Goal: Find specific page/section: Find specific page/section

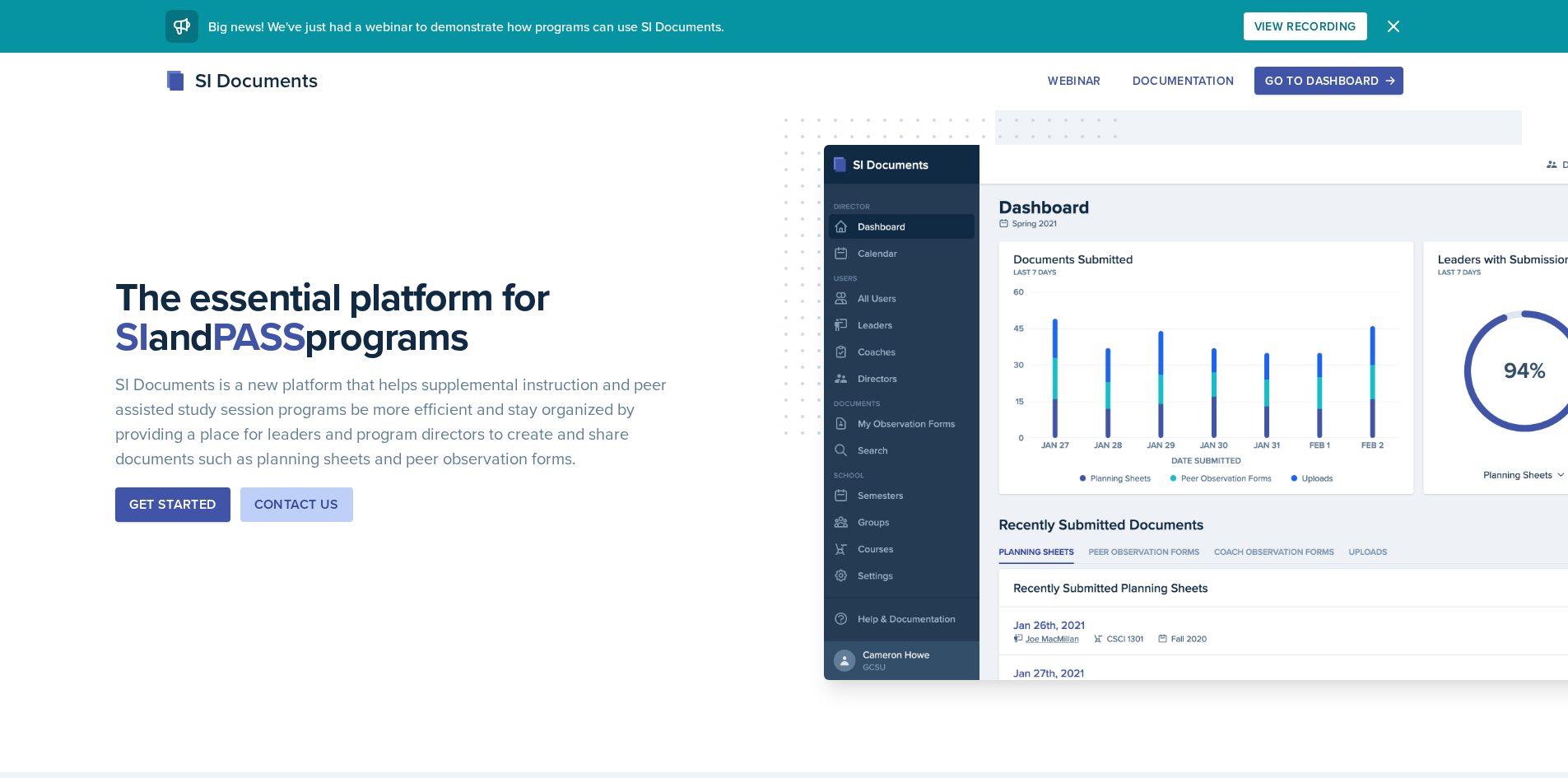
click at [1371, 79] on div "Go to Dashboard" at bounding box center [1329, 81] width 127 height 13
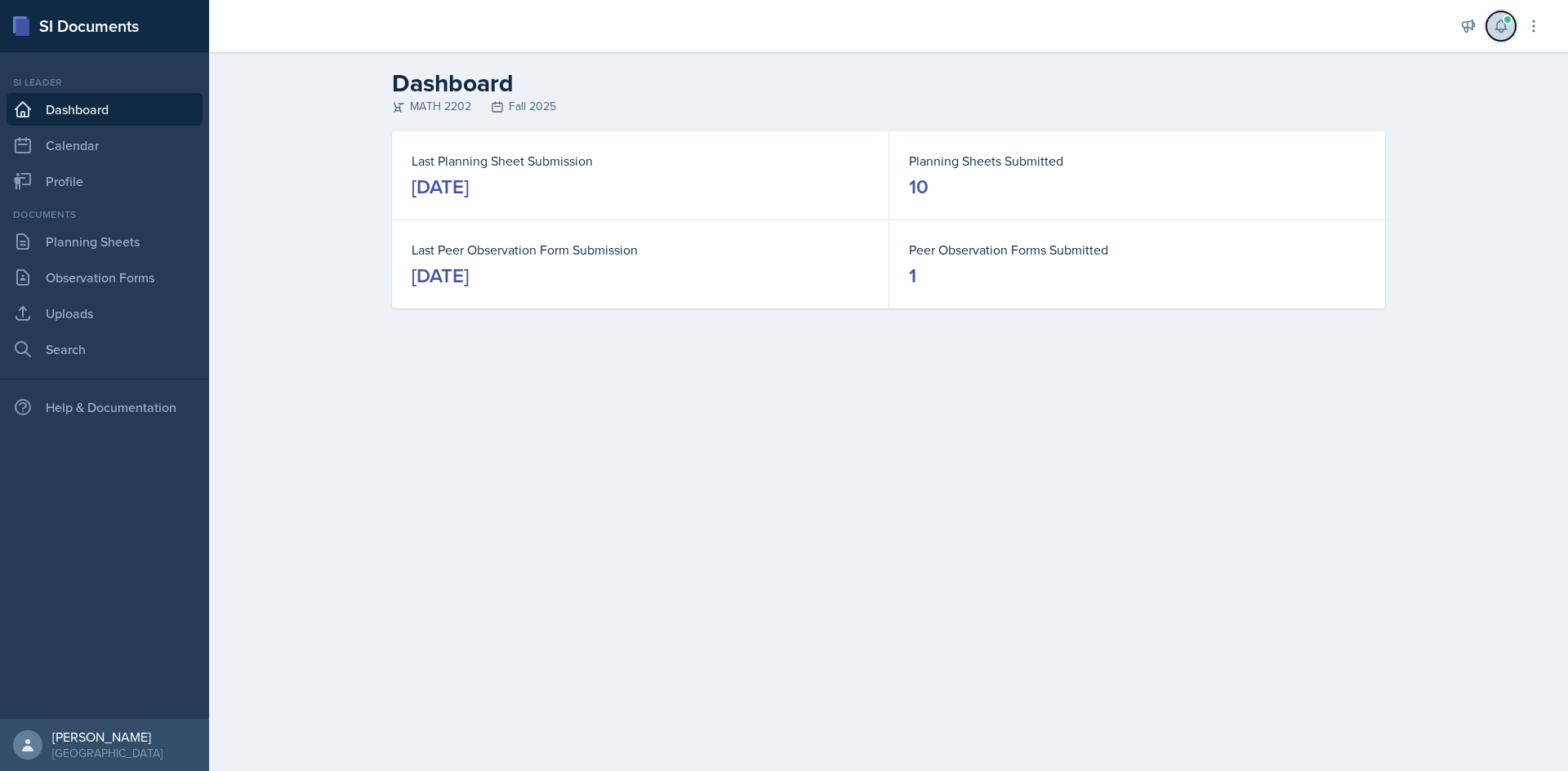
click at [1496, 31] on icon at bounding box center [1500, 27] width 11 height 12
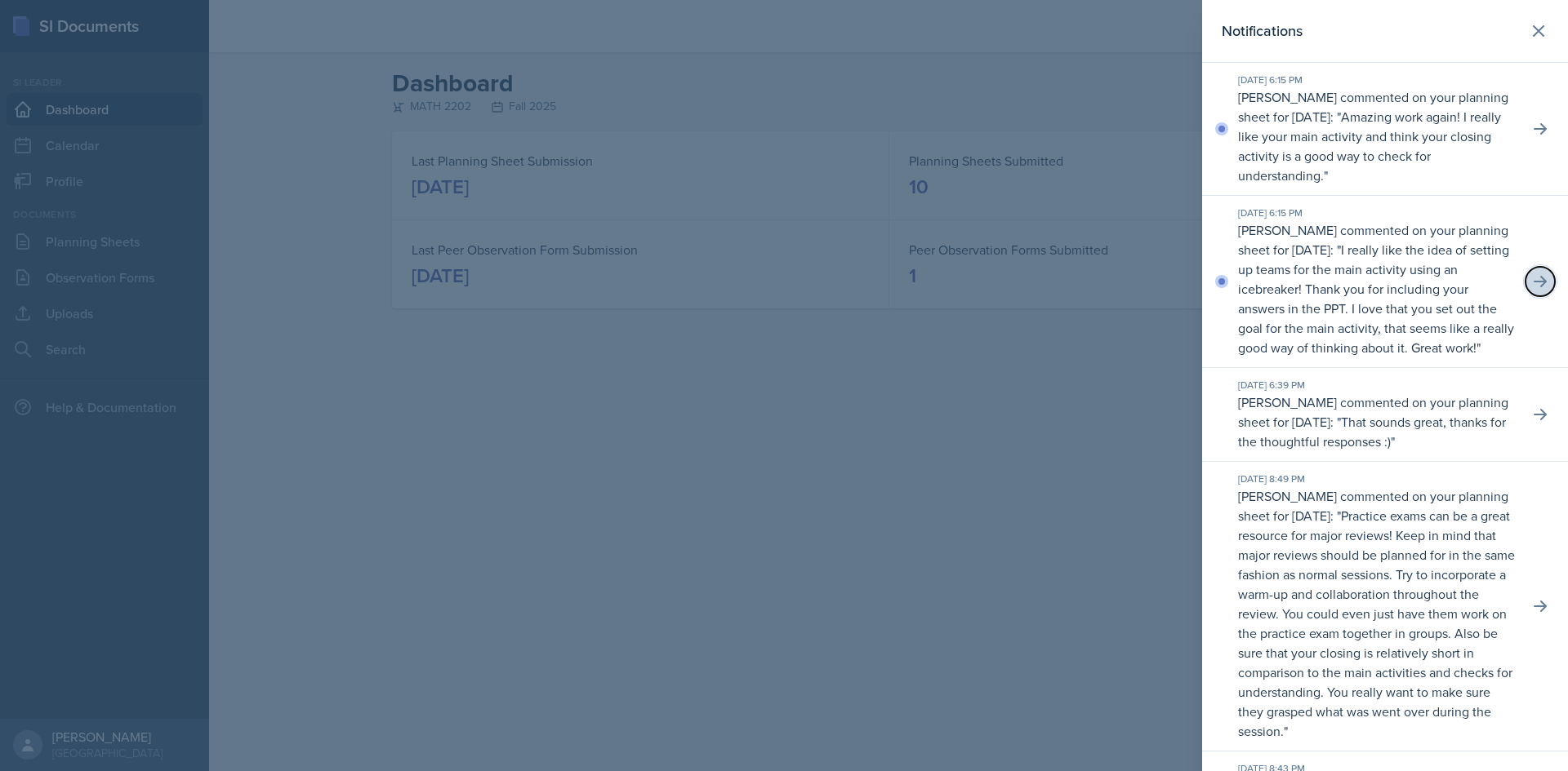
click at [1532, 286] on icon at bounding box center [1539, 281] width 17 height 17
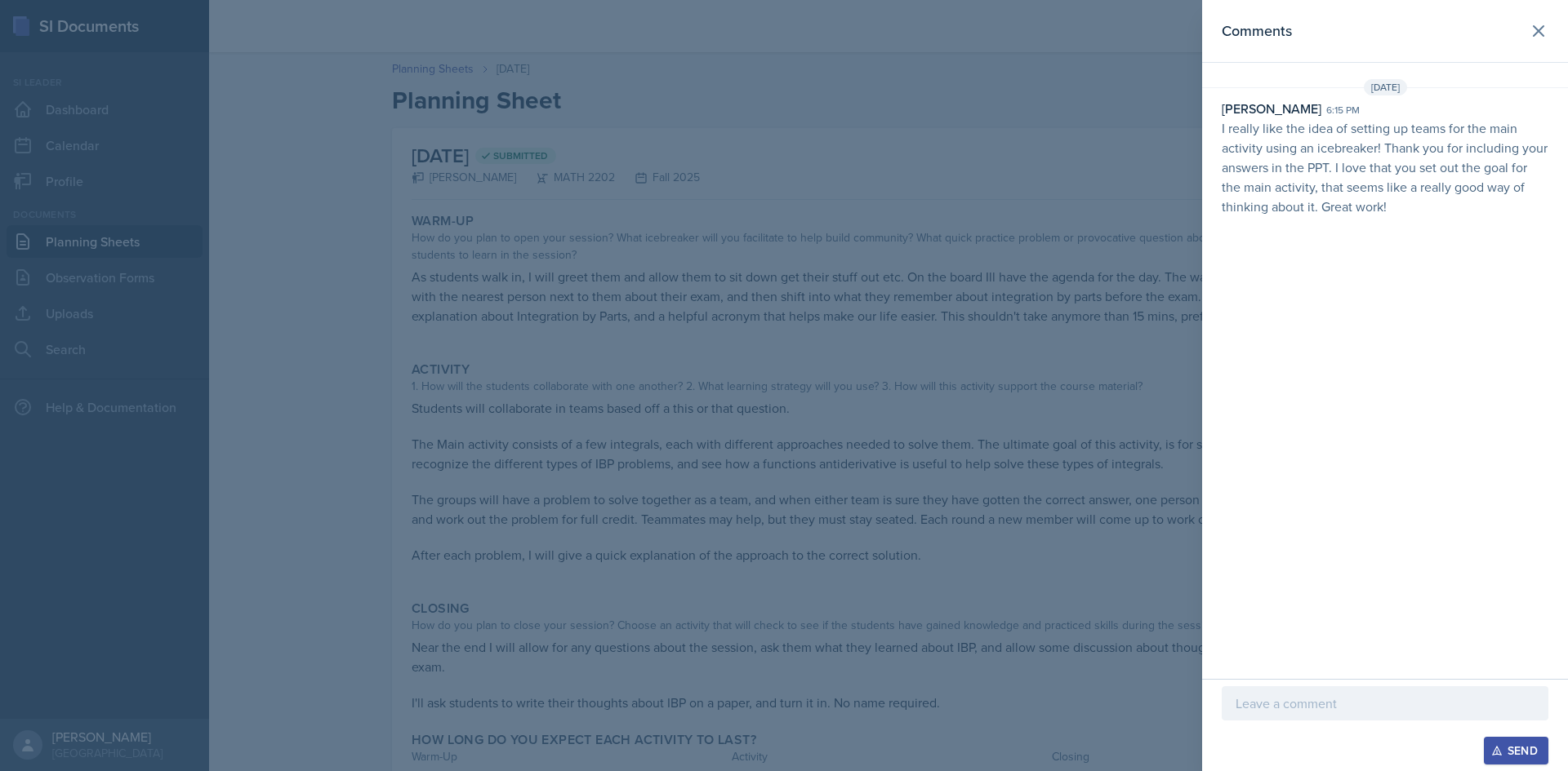
click at [879, 368] on div at bounding box center [784, 386] width 1568 height 771
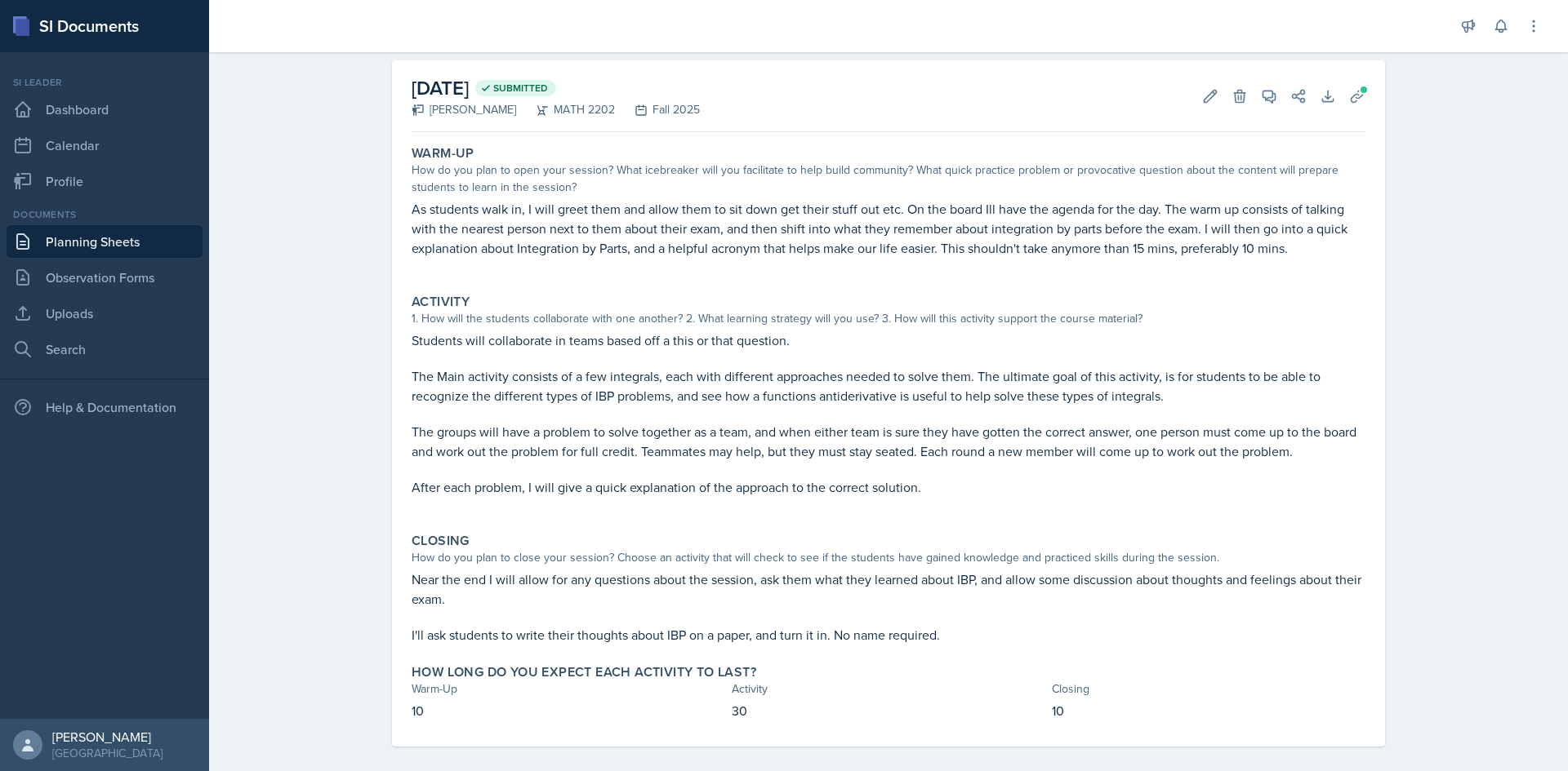
scroll to position [83, 0]
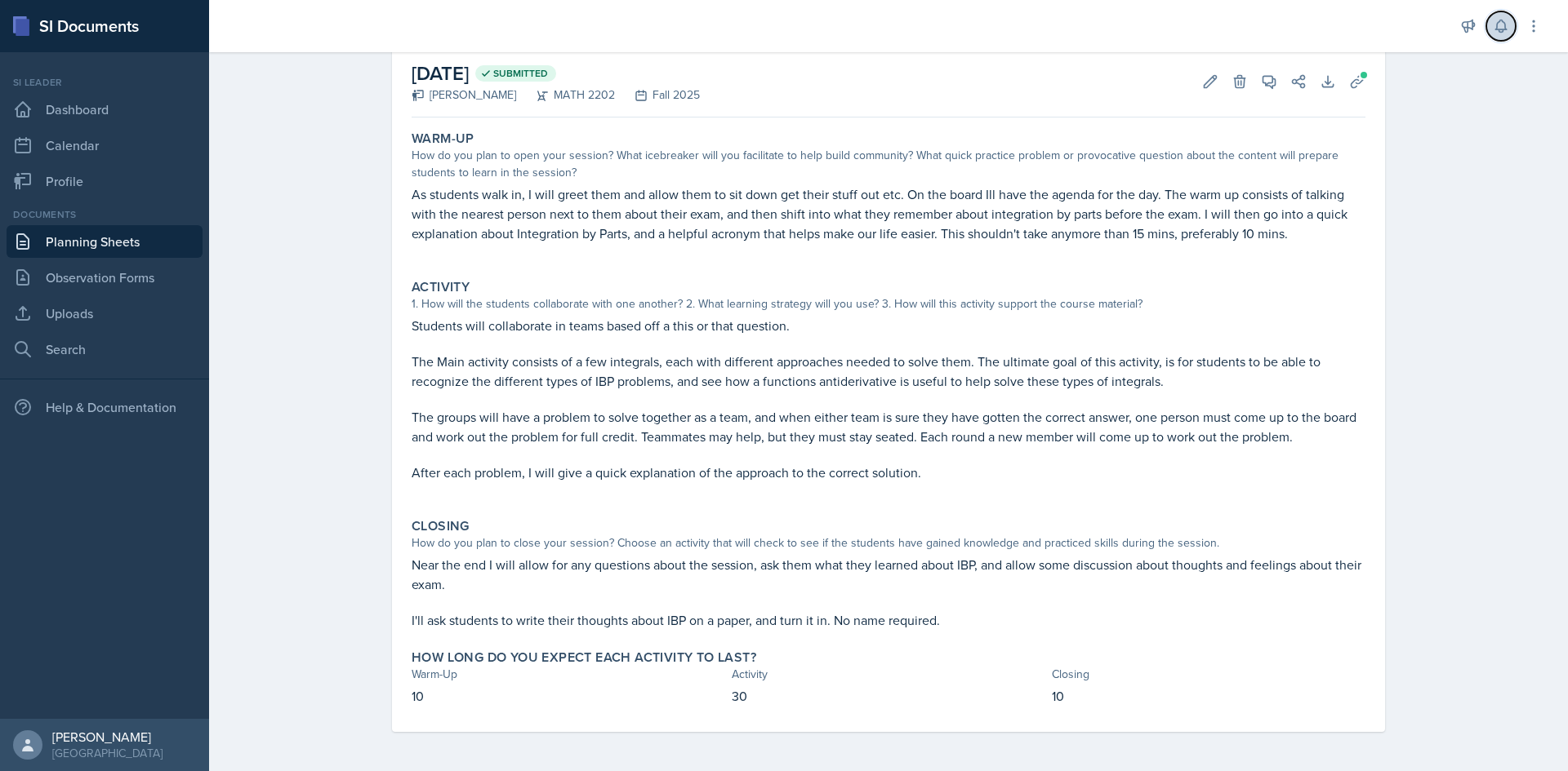
click at [1502, 29] on icon at bounding box center [1501, 26] width 17 height 17
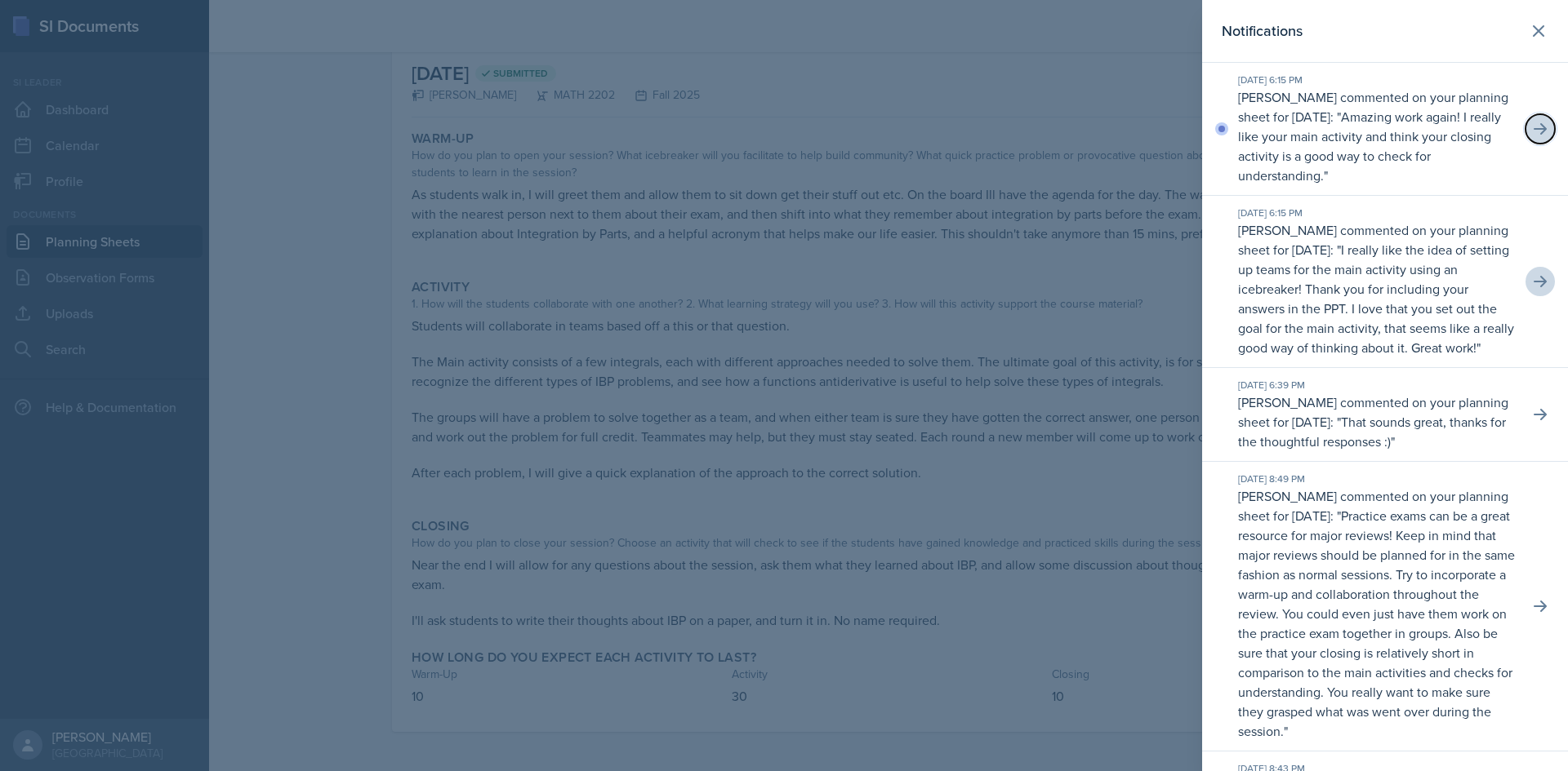
click at [1526, 130] on button at bounding box center [1540, 129] width 30 height 30
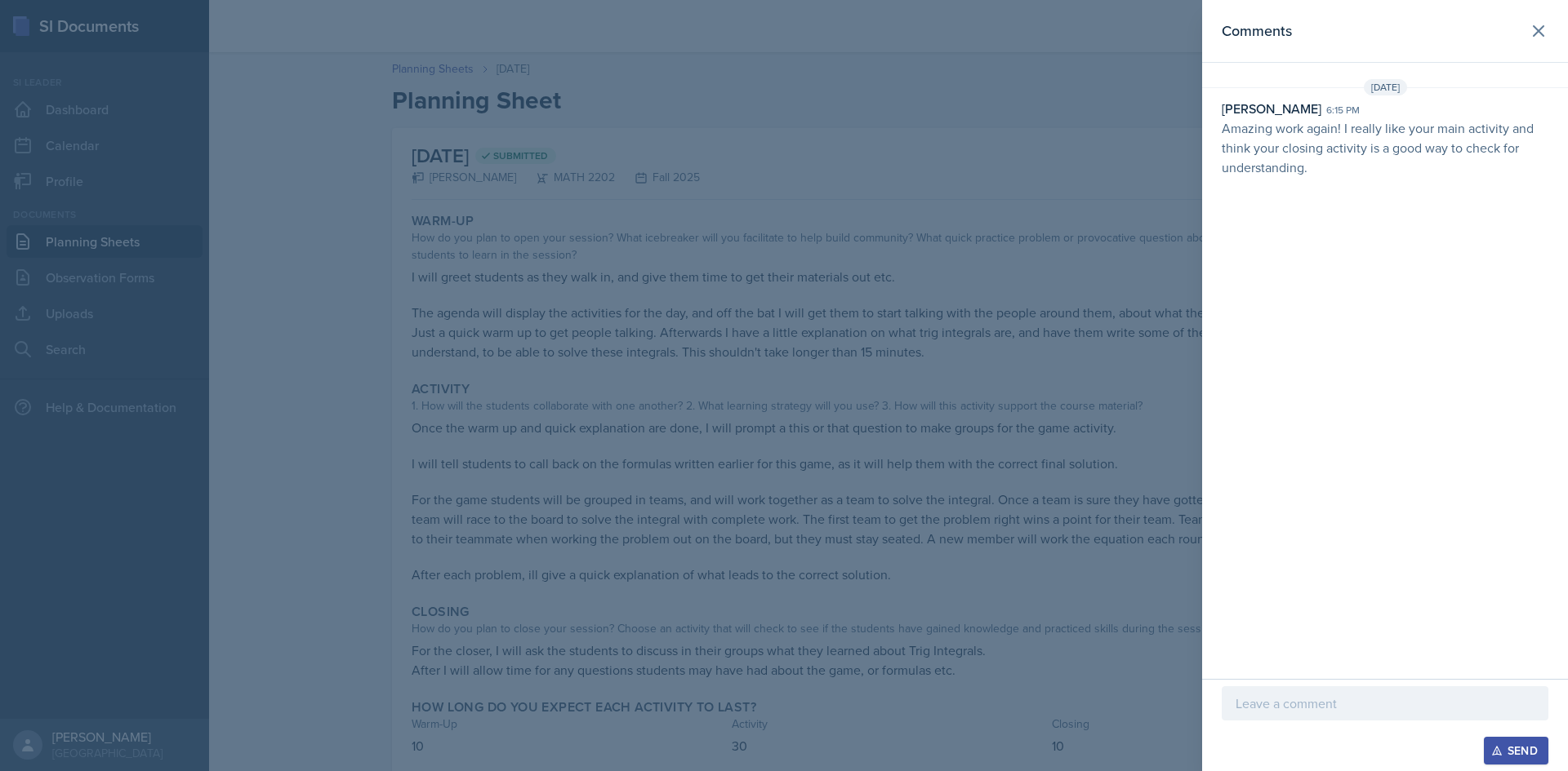
click at [922, 395] on div at bounding box center [784, 386] width 1568 height 771
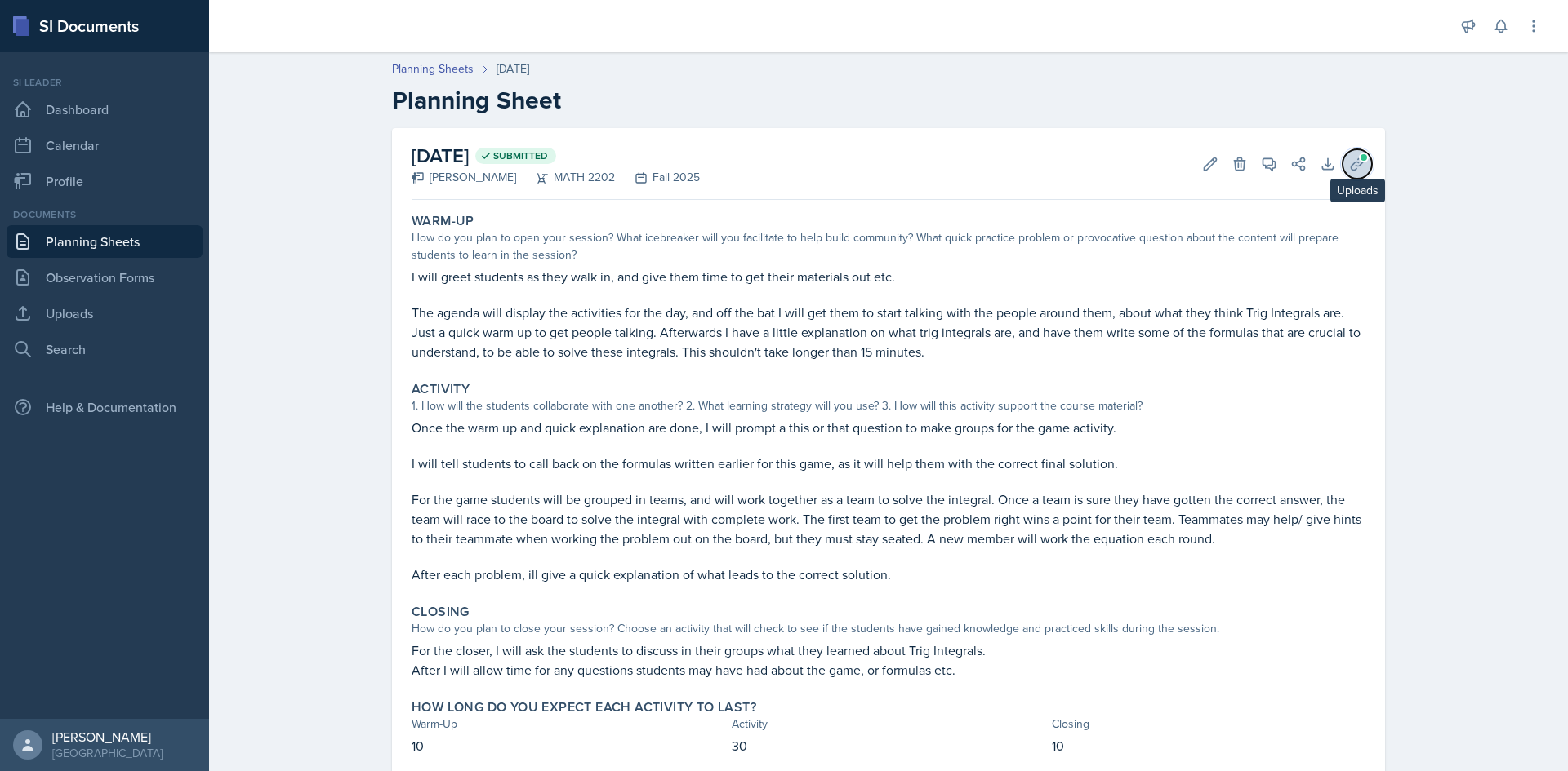
click at [1363, 164] on button "Uploads" at bounding box center [1357, 165] width 30 height 30
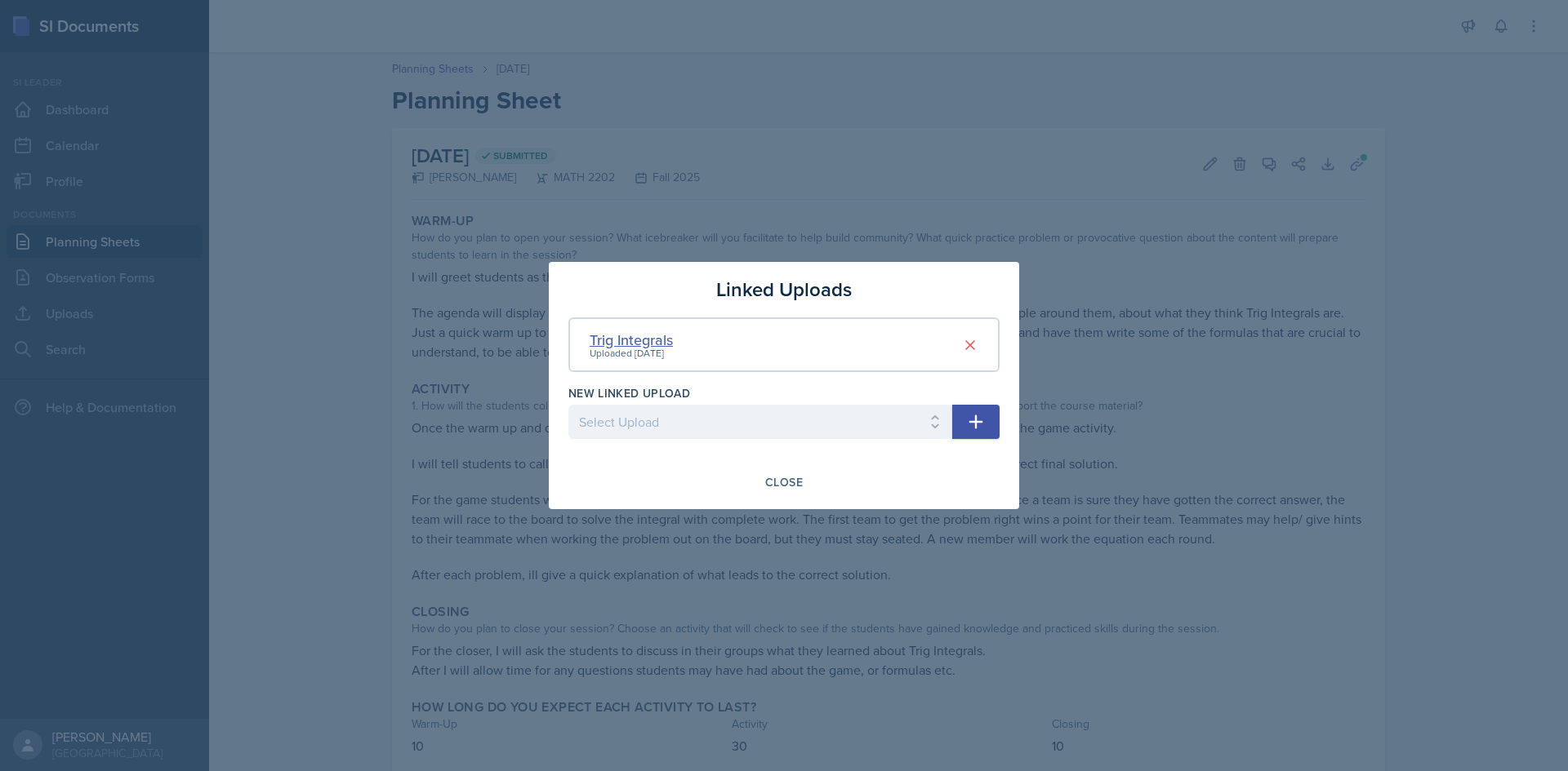
click at [652, 339] on div "Trig Integrals" at bounding box center [631, 340] width 83 height 22
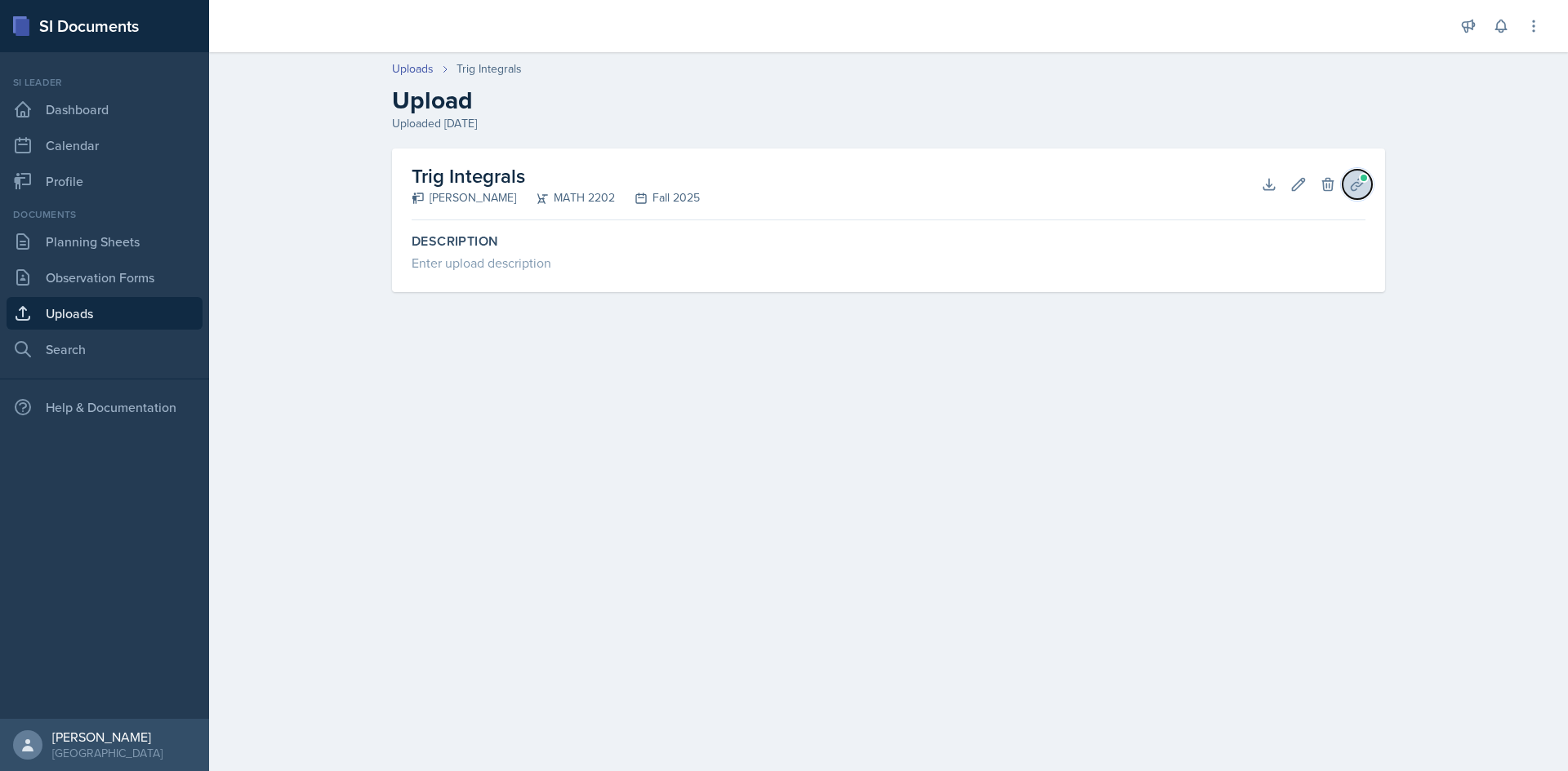
click at [1368, 194] on button "Planning Sheets" at bounding box center [1357, 184] width 30 height 30
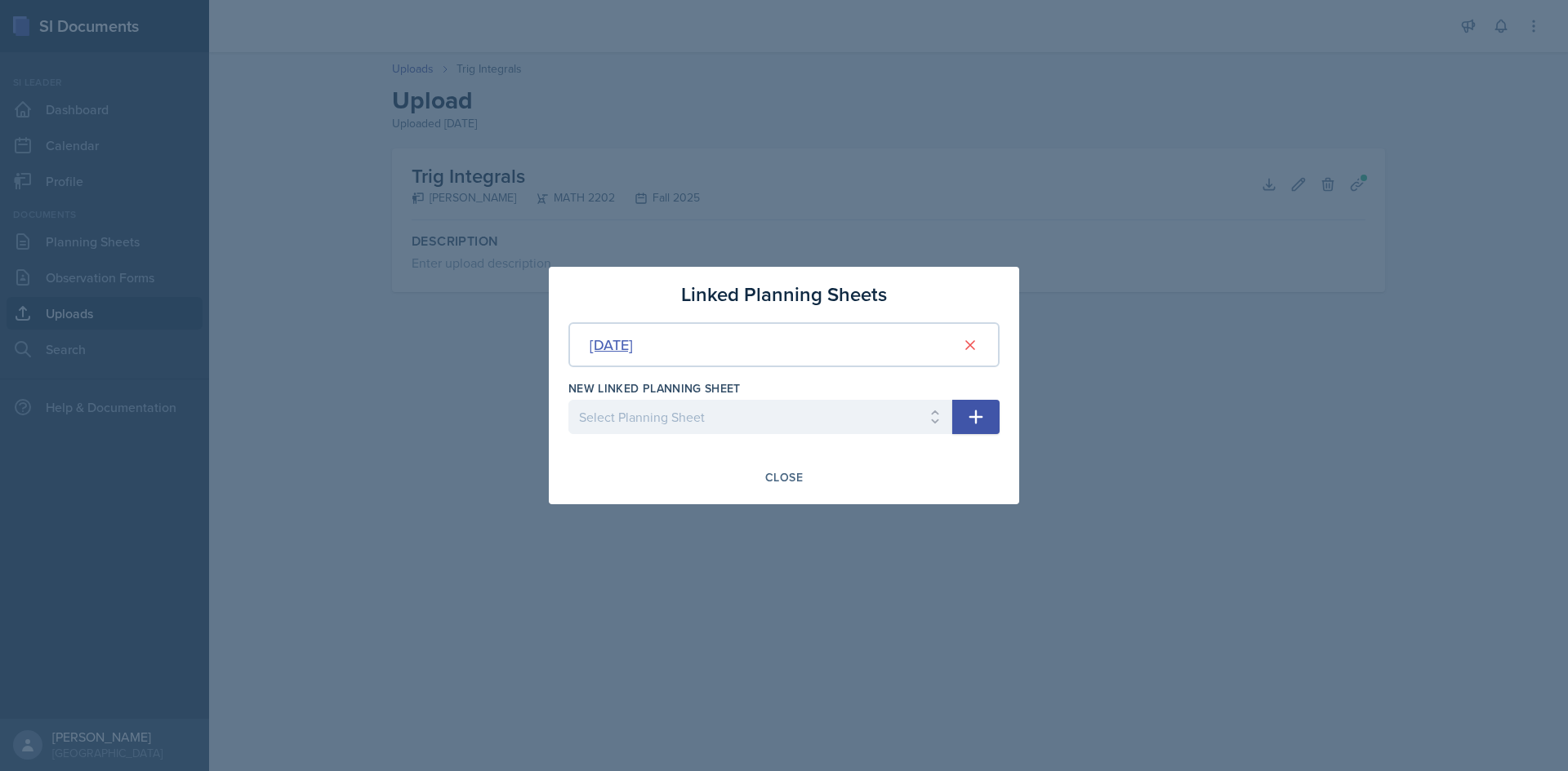
click at [633, 345] on div "[DATE]" at bounding box center [611, 345] width 43 height 22
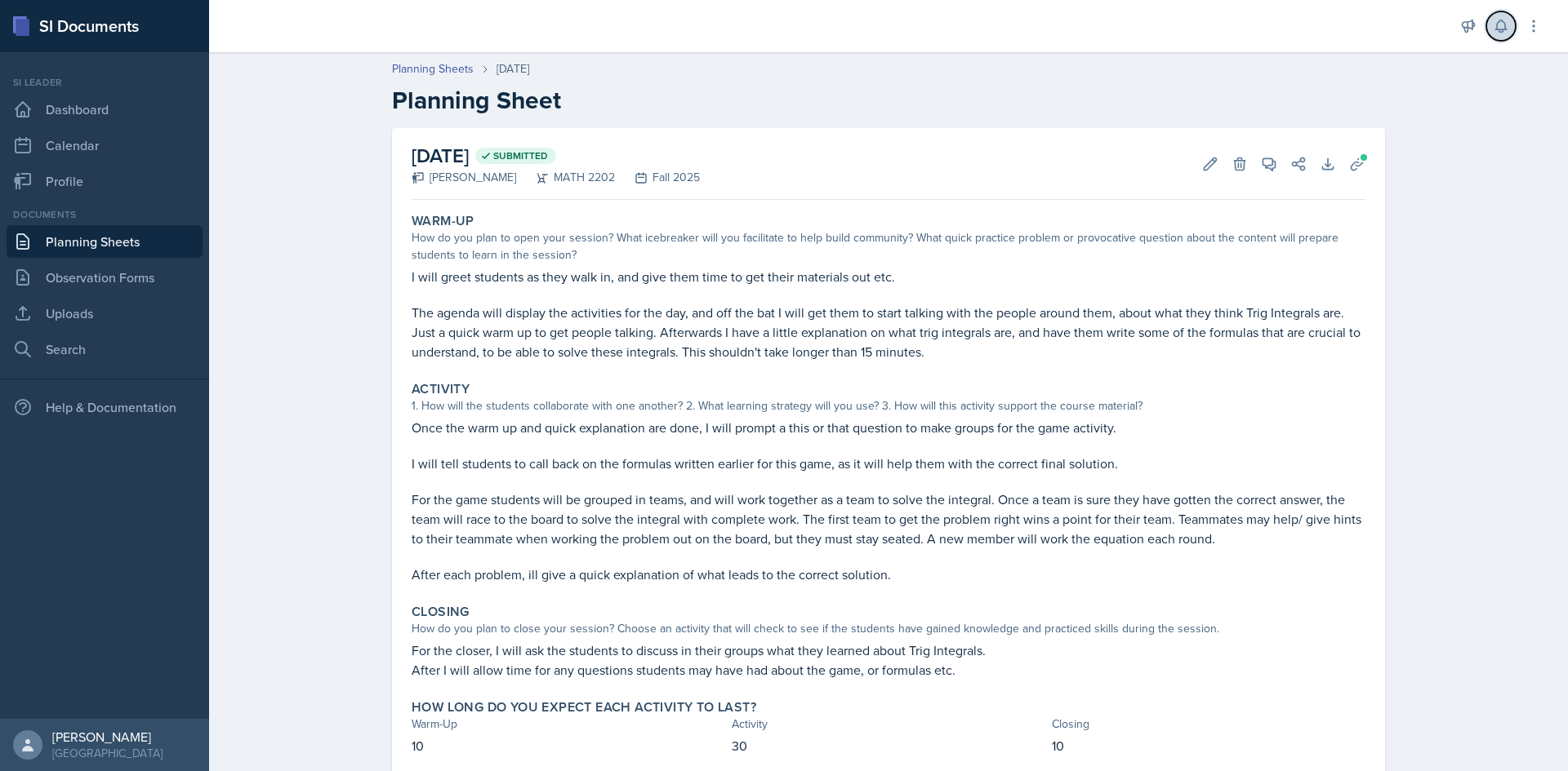
click at [1503, 25] on icon at bounding box center [1501, 26] width 17 height 17
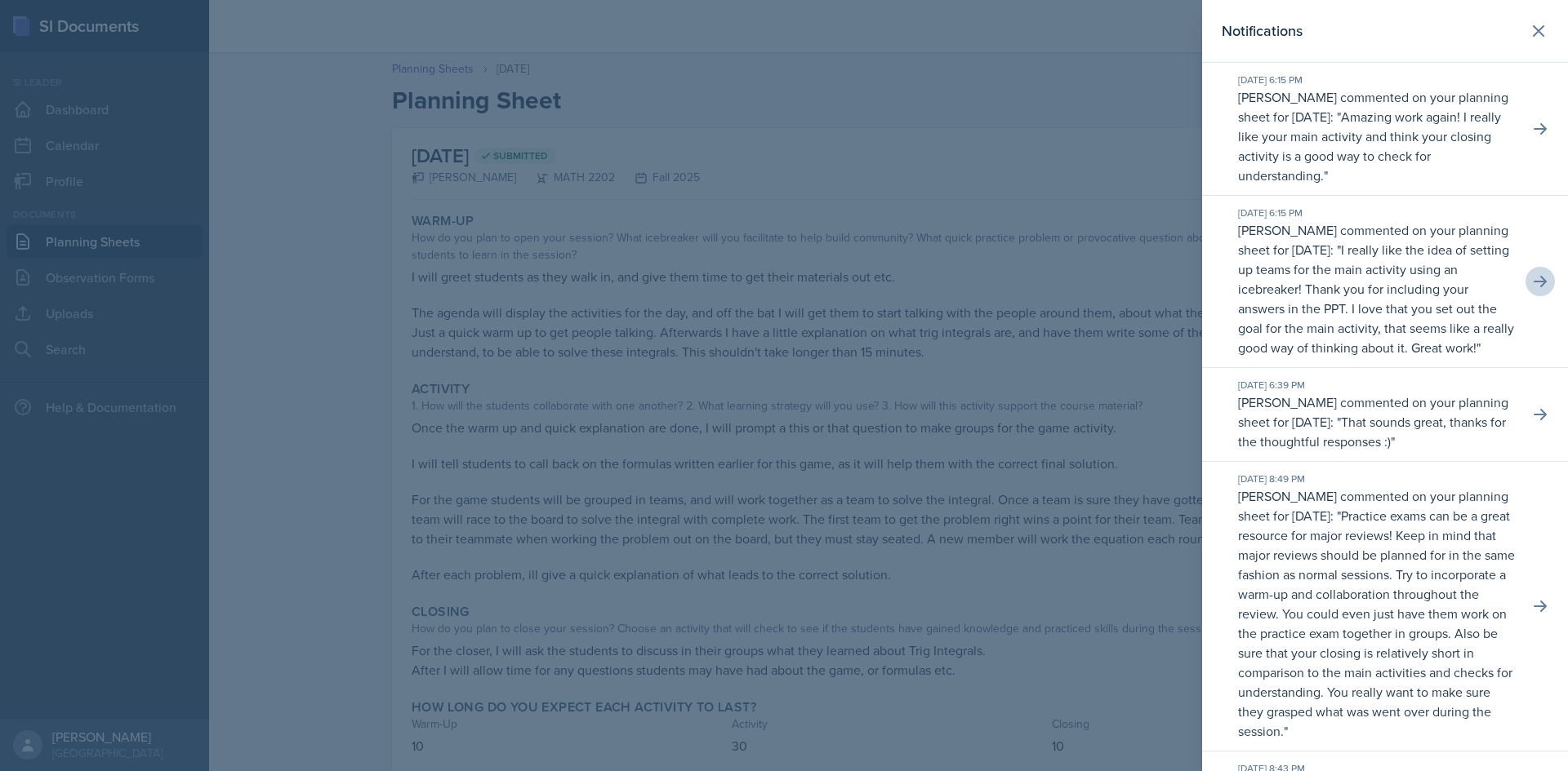
click at [1083, 178] on div at bounding box center [784, 386] width 1568 height 771
